Goal: Information Seeking & Learning: Compare options

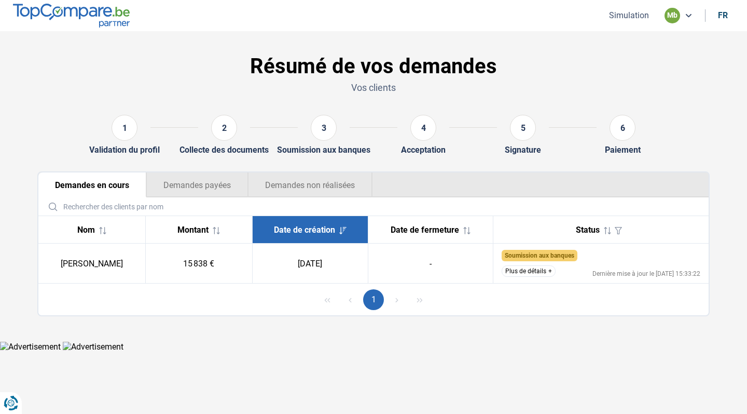
click at [550, 274] on button "Plus de détails" at bounding box center [529, 270] width 54 height 11
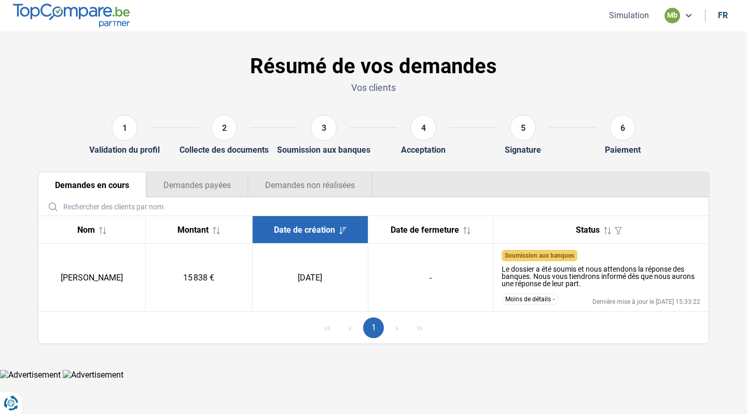
click at [549, 296] on button "Moins de détails" at bounding box center [530, 298] width 57 height 11
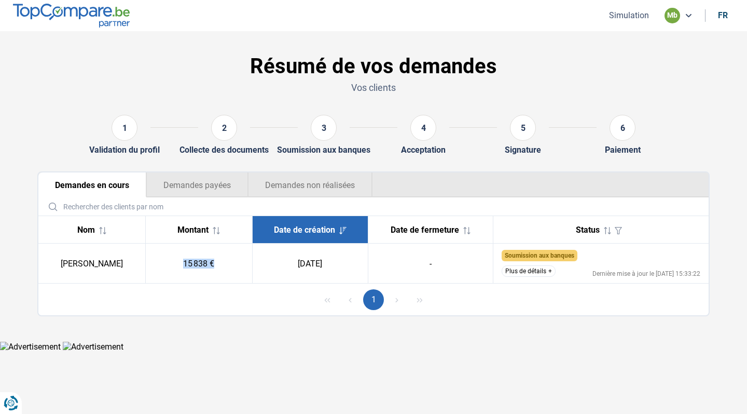
drag, startPoint x: 198, startPoint y: 263, endPoint x: 231, endPoint y: 265, distance: 33.3
click at [231, 265] on td "15 838 €" at bounding box center [198, 263] width 107 height 40
click at [520, 269] on button "Plus de détails" at bounding box center [529, 270] width 54 height 11
click at [521, 274] on button "Plus de détails" at bounding box center [529, 270] width 54 height 11
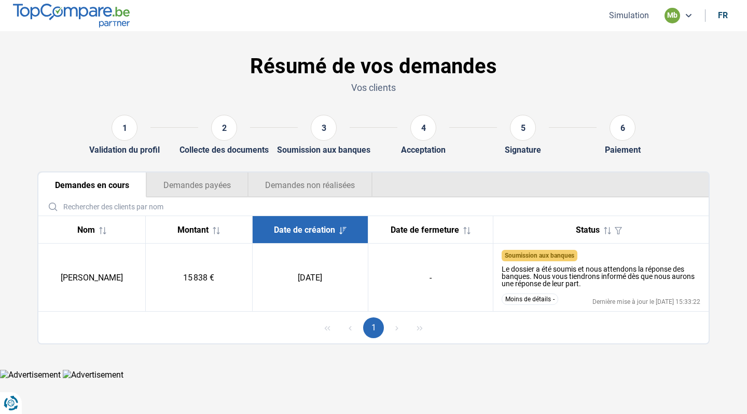
click at [519, 300] on button "Moins de détails" at bounding box center [530, 298] width 57 height 11
